Goal: Find specific page/section: Find specific page/section

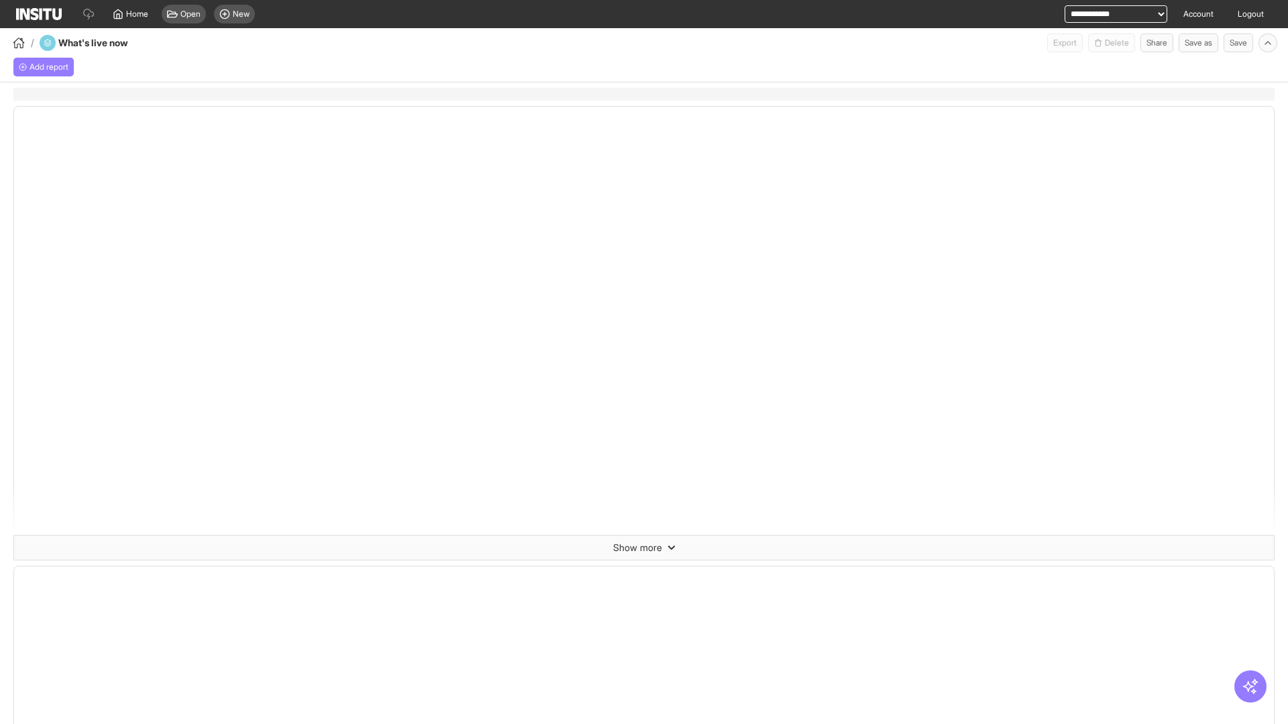
select select "**"
